Goal: Information Seeking & Learning: Check status

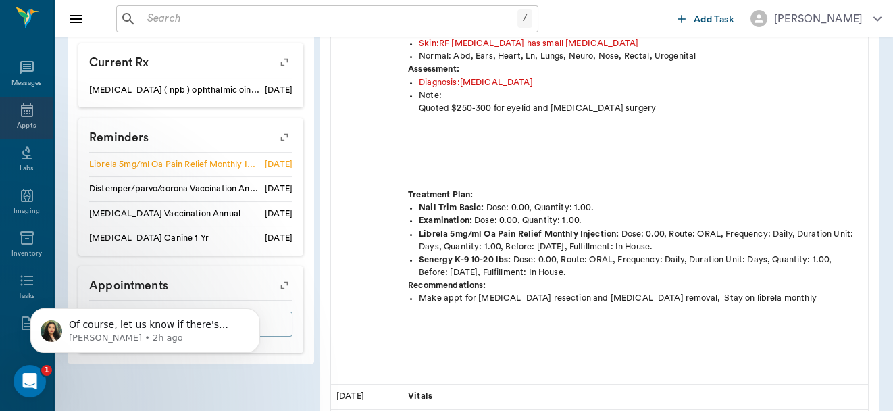
click at [19, 118] on icon at bounding box center [27, 110] width 16 height 16
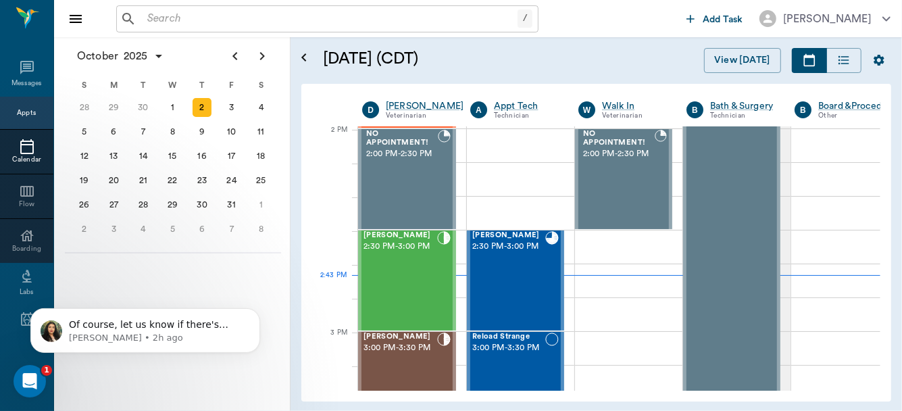
scroll to position [1218, 0]
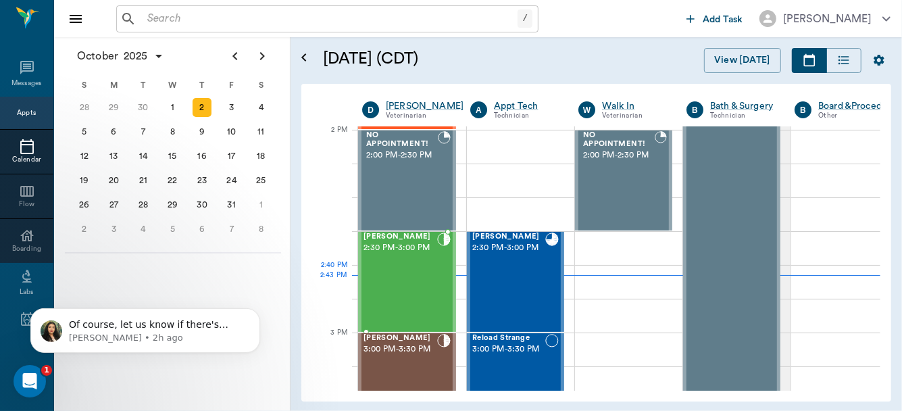
click at [410, 287] on div "Hubbell Conley 2:30 PM - 3:00 PM" at bounding box center [401, 281] width 74 height 99
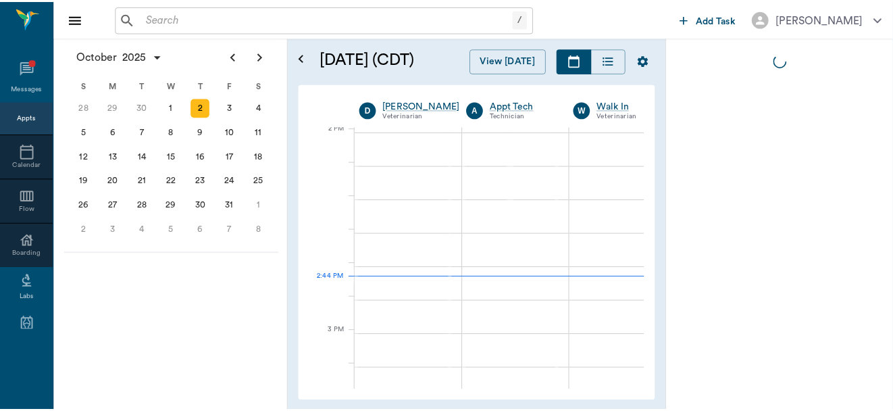
scroll to position [1218, 0]
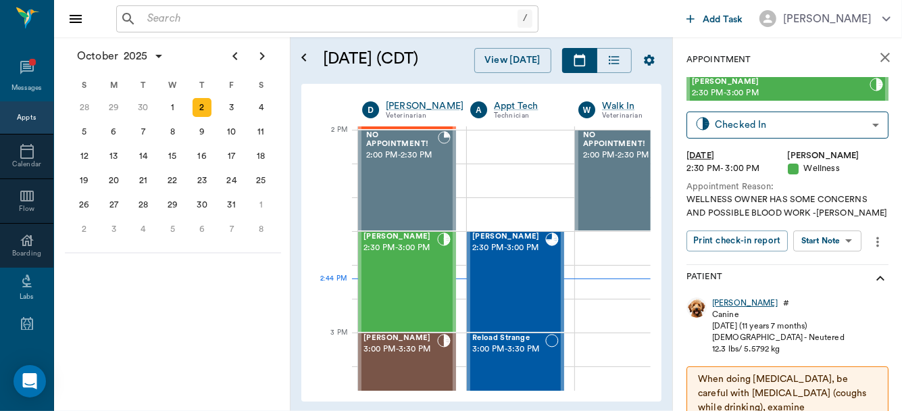
click at [722, 301] on div "[PERSON_NAME]" at bounding box center [745, 302] width 66 height 11
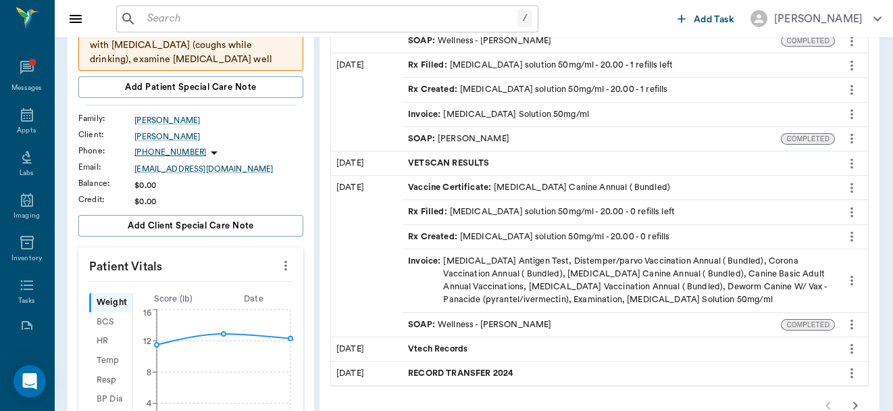
scroll to position [218, 0]
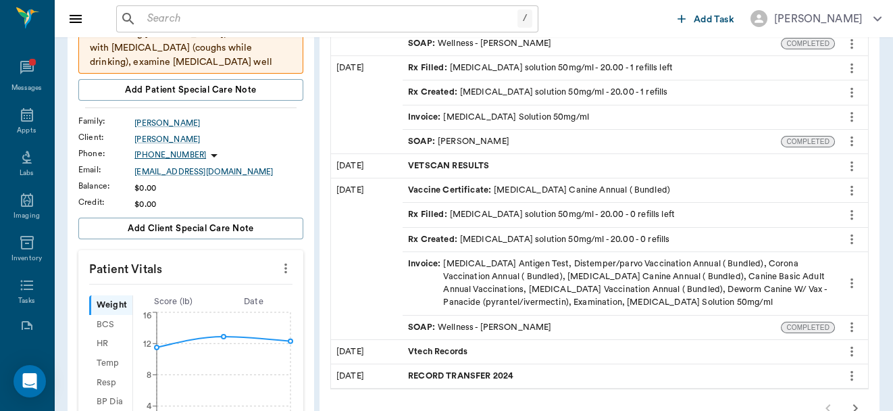
click at [502, 321] on div "SOAP : Wellness - [PERSON_NAME]" at bounding box center [479, 327] width 143 height 13
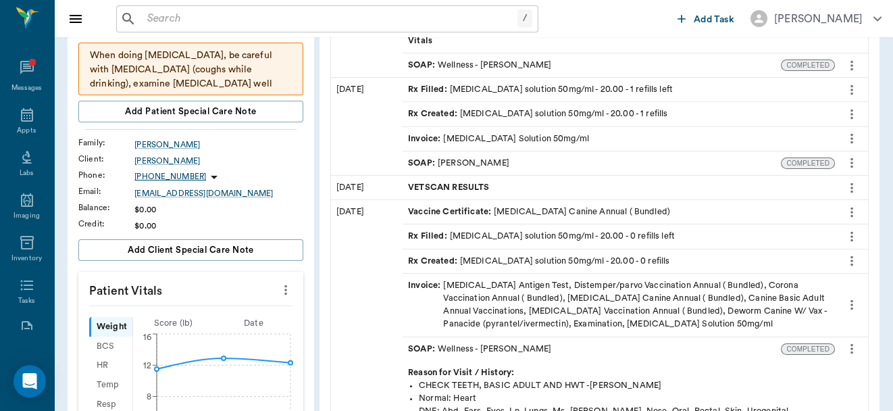
scroll to position [127, 0]
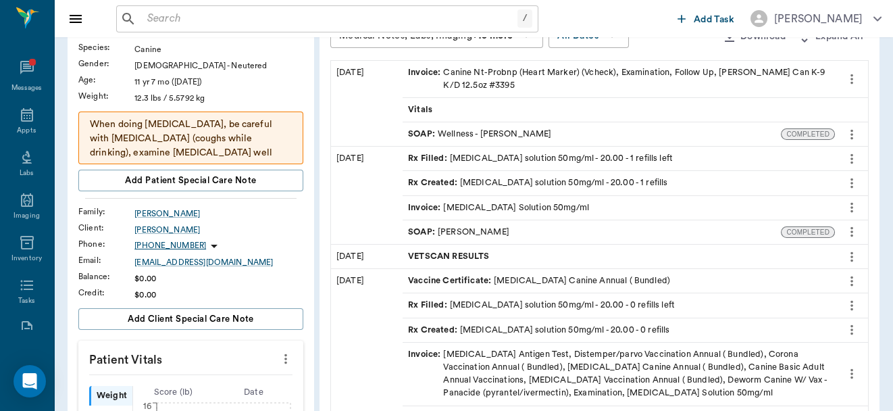
click at [505, 133] on div "SOAP : Wellness - [PERSON_NAME]" at bounding box center [479, 134] width 143 height 13
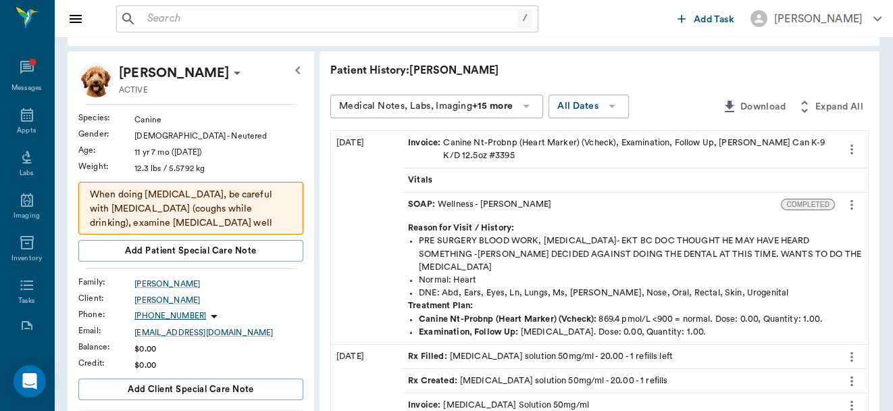
scroll to position [55, 0]
